Goal: Information Seeking & Learning: Understand process/instructions

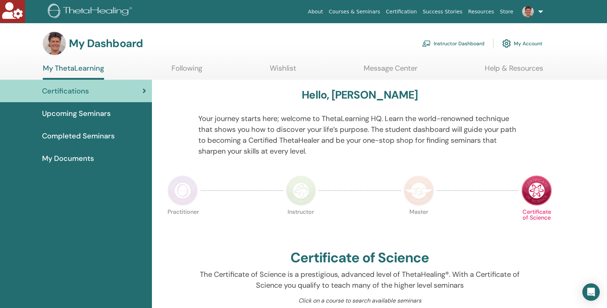
click at [436, 43] on link "Instructor Dashboard" at bounding box center [453, 44] width 62 height 16
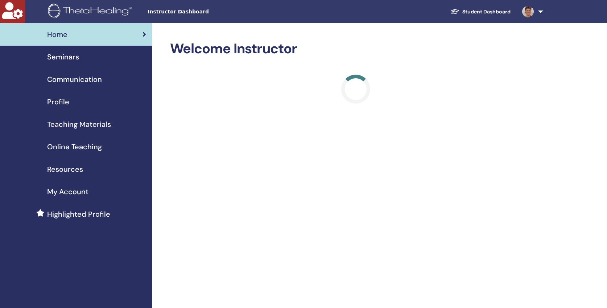
click at [72, 148] on span "Online Teaching" at bounding box center [74, 146] width 55 height 11
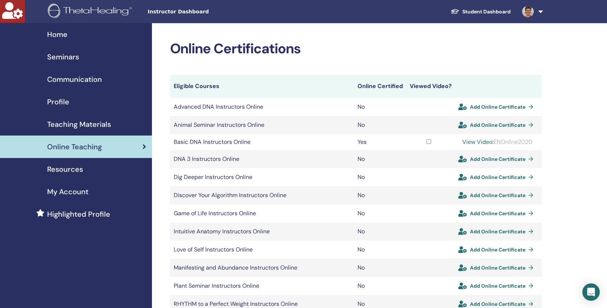
click at [478, 142] on link "View Video:" at bounding box center [477, 142] width 31 height 8
